Goal: Go to known website: Access a specific website the user already knows

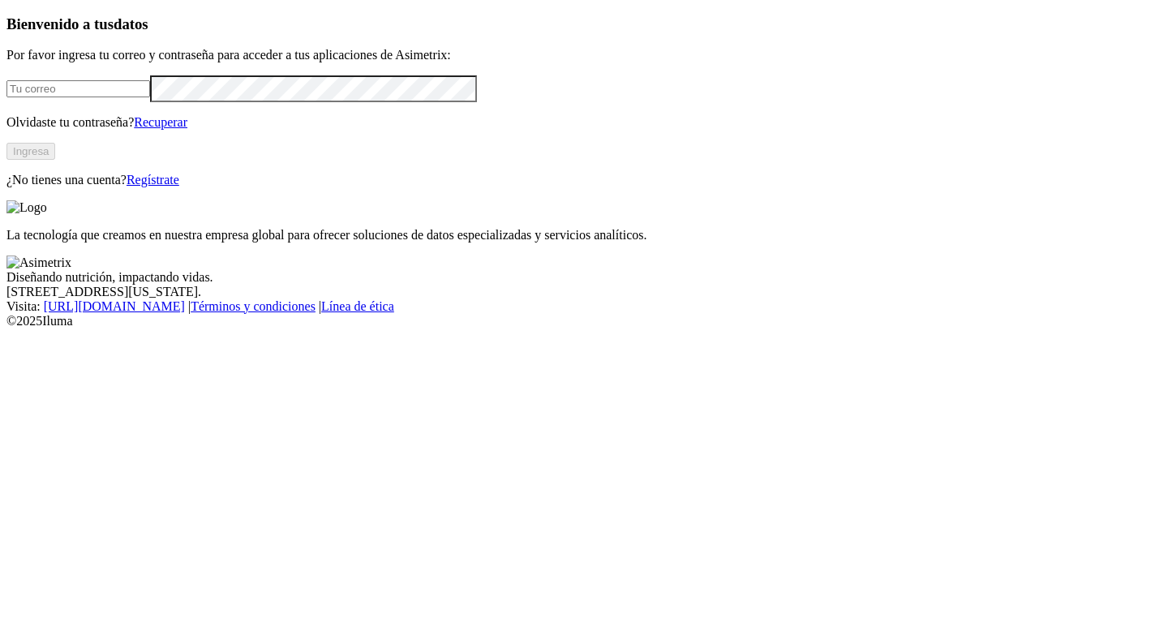
type input "[EMAIL_ADDRESS][PERSON_NAME][DOMAIN_NAME]"
click at [55, 160] on button "Ingresa" at bounding box center [30, 151] width 49 height 17
